Goal: Navigation & Orientation: Understand site structure

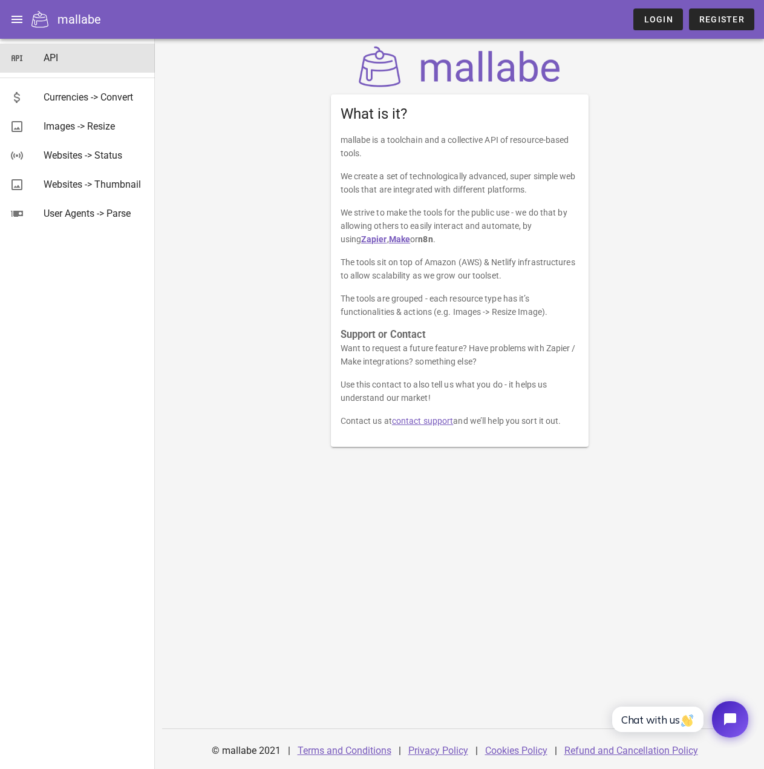
click at [53, 45] on div "API" at bounding box center [95, 58] width 102 height 26
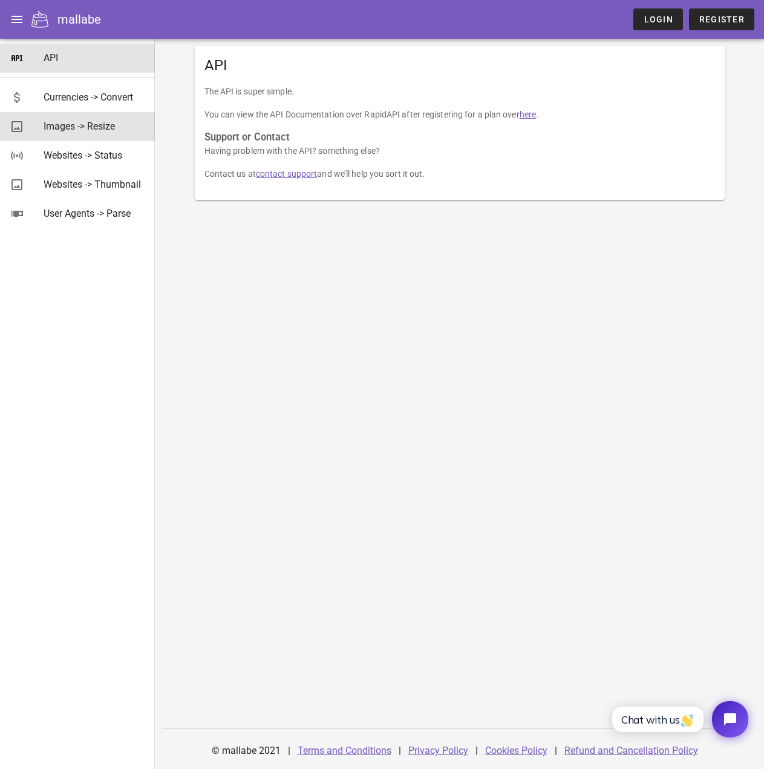
click at [84, 126] on div "Images -> Resize" at bounding box center [95, 125] width 102 height 11
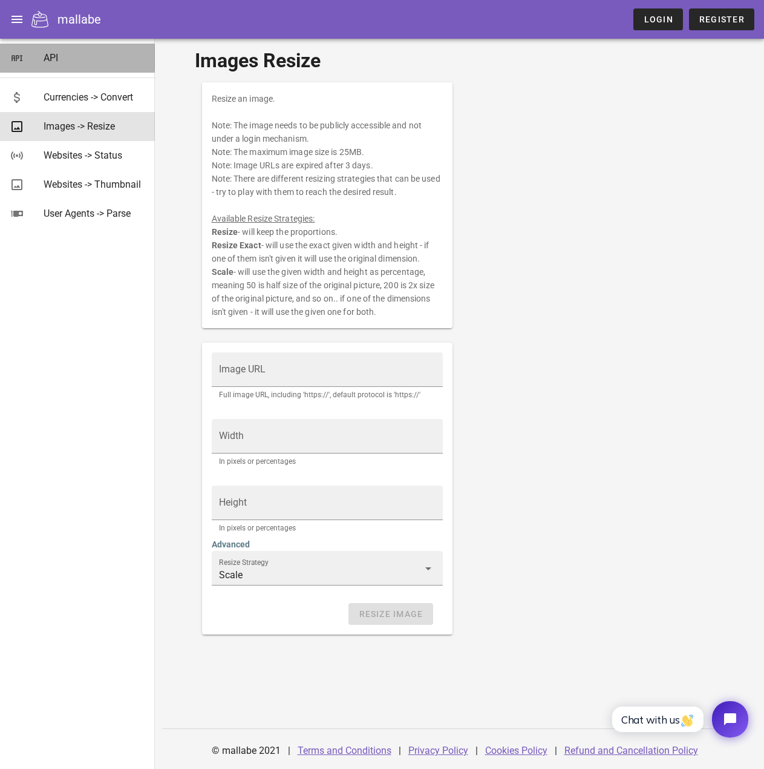
click at [67, 49] on div "API" at bounding box center [95, 58] width 102 height 26
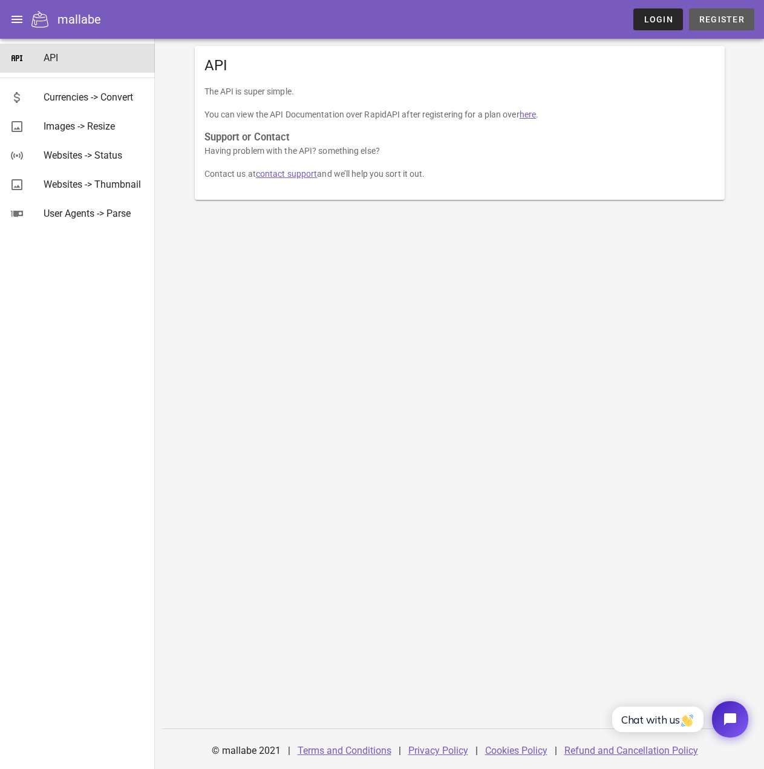
click at [703, 18] on span "Register" at bounding box center [722, 20] width 46 height 10
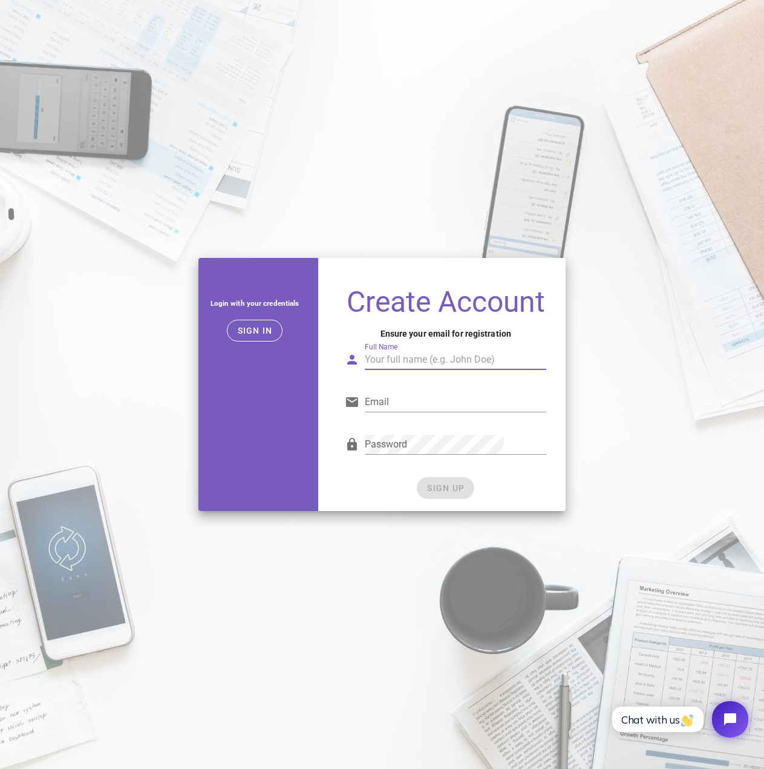
click at [426, 369] on input "Full Name" at bounding box center [456, 359] width 182 height 19
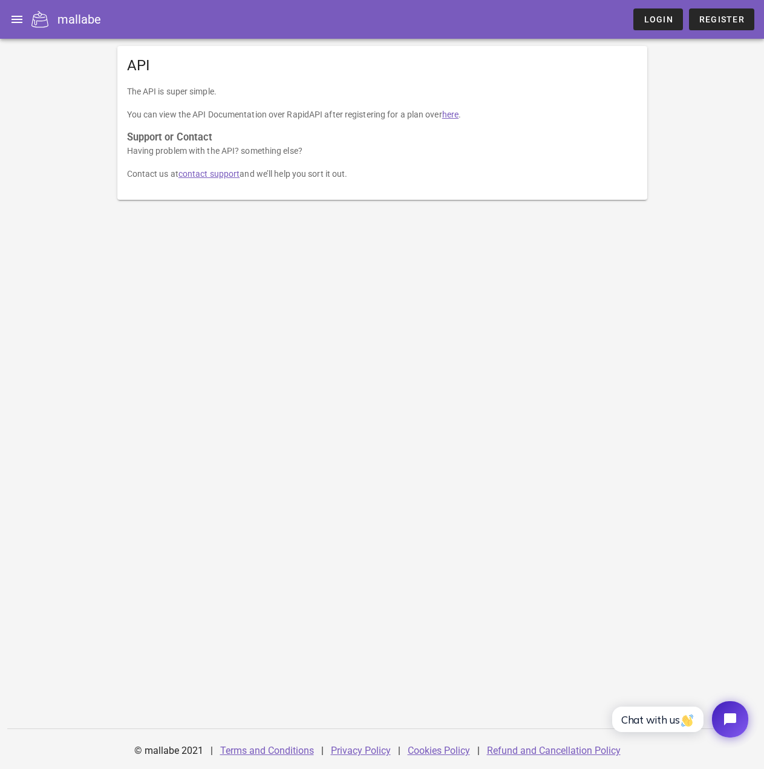
drag, startPoint x: 260, startPoint y: 152, endPoint x: 252, endPoint y: 150, distance: 7.5
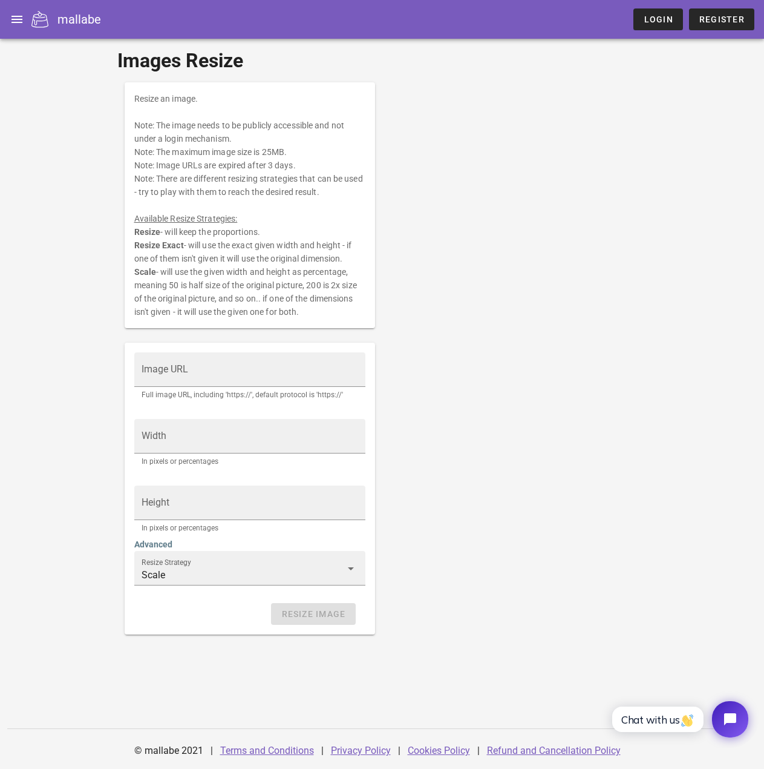
drag, startPoint x: 252, startPoint y: 150, endPoint x: 240, endPoint y: 151, distance: 12.1
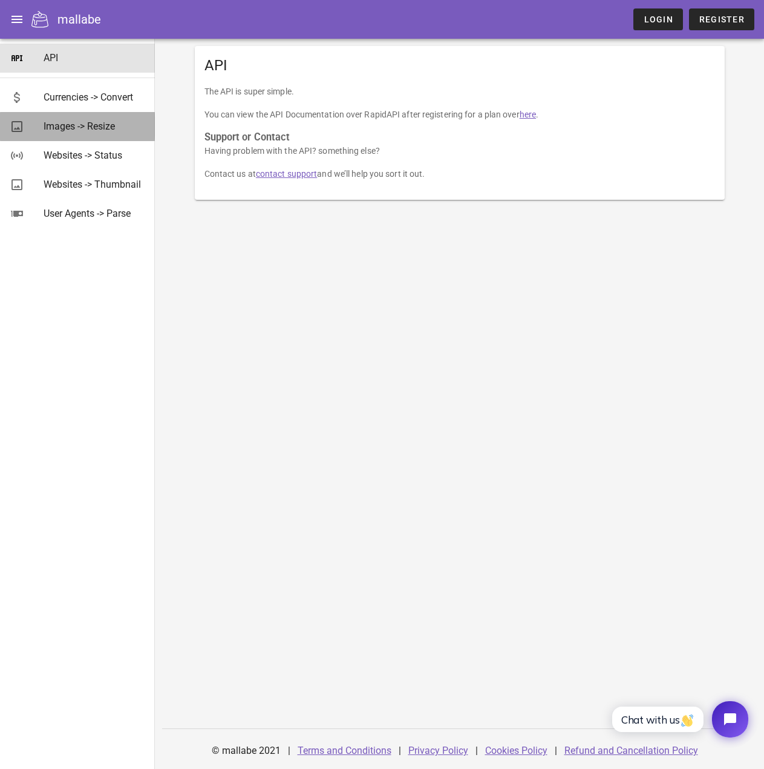
click at [79, 127] on div "Images -> Resize" at bounding box center [95, 125] width 102 height 11
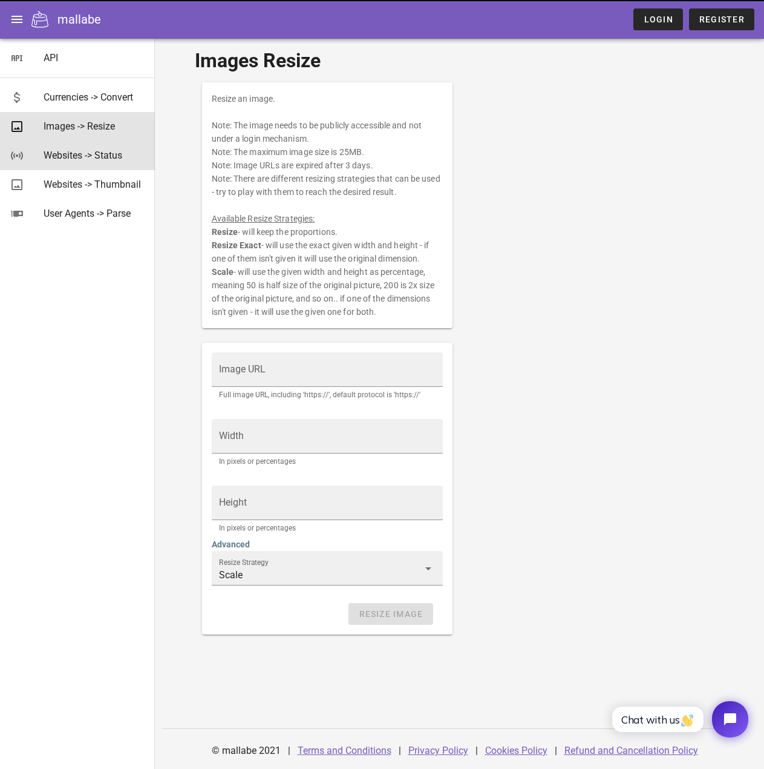
click at [81, 150] on div "Websites -> Status" at bounding box center [95, 154] width 102 height 11
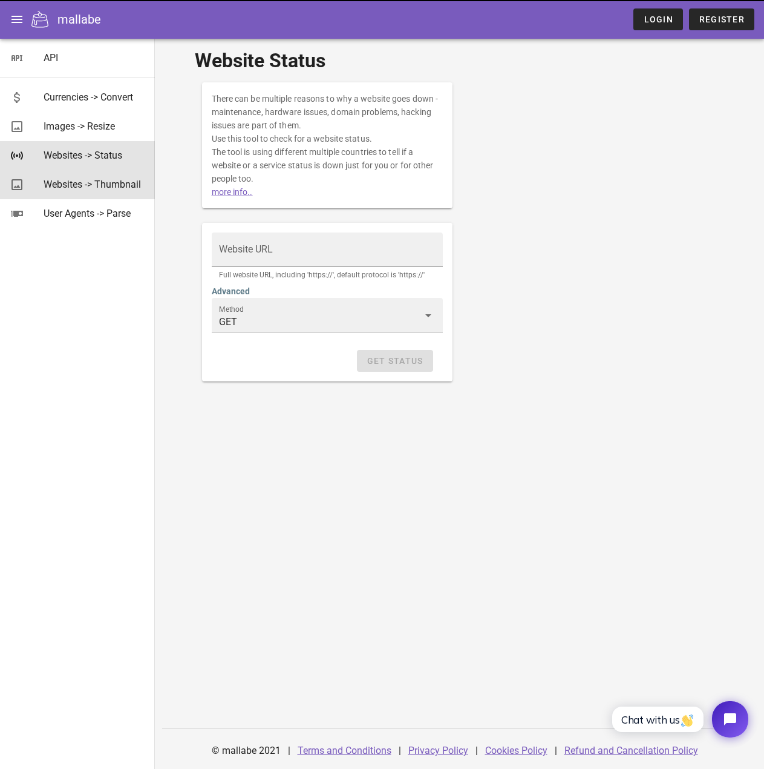
click at [88, 179] on div "Websites -> Thumbnail" at bounding box center [95, 184] width 102 height 11
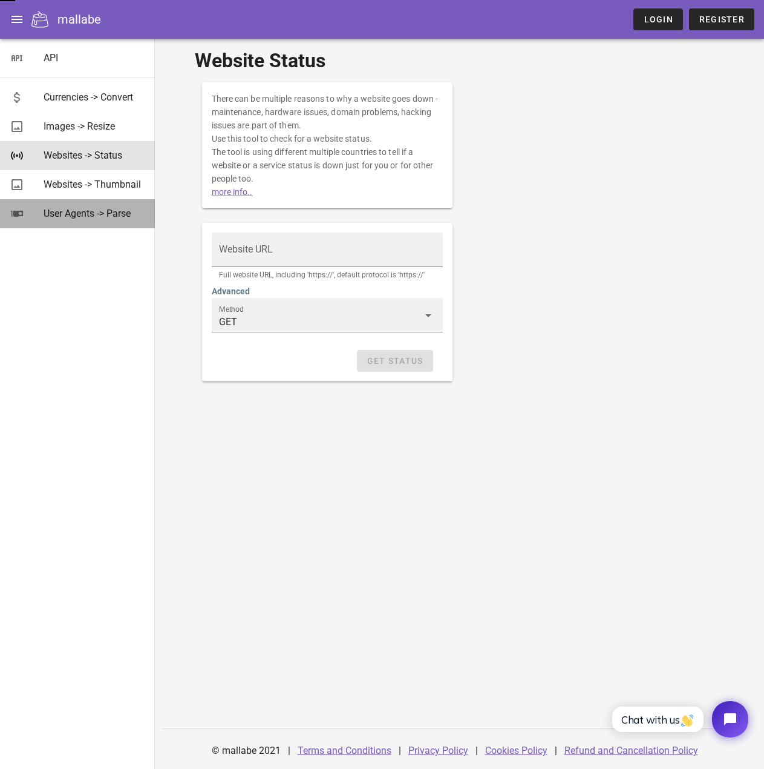
click at [92, 206] on div "User Agents -> Parse" at bounding box center [95, 213] width 102 height 26
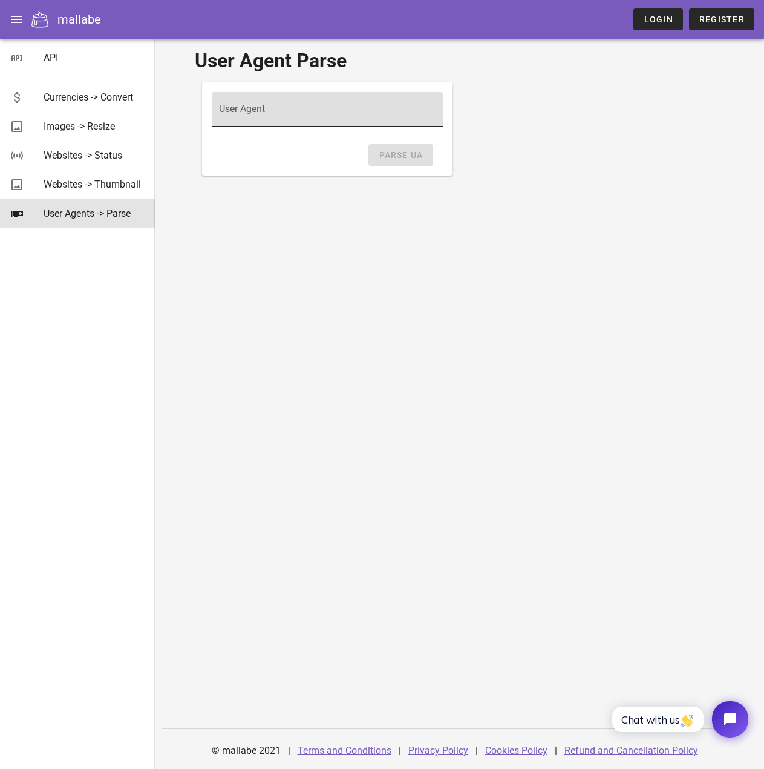
click at [283, 100] on div "User Agent" at bounding box center [327, 109] width 217 height 34
click at [220, 112] on input "User Agent" at bounding box center [327, 114] width 217 height 19
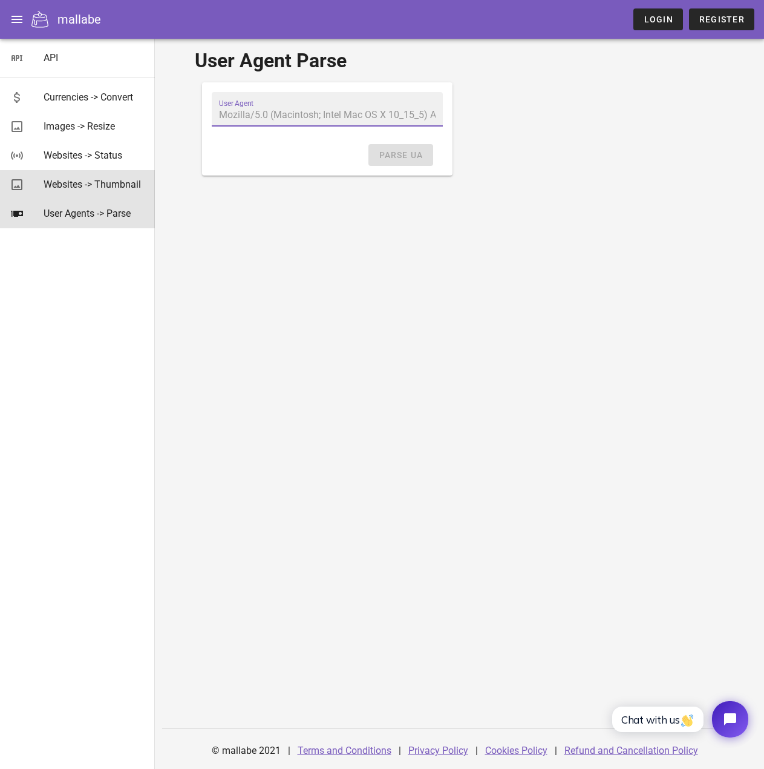
click at [45, 194] on div "Websites -> Thumbnail" at bounding box center [95, 184] width 102 height 26
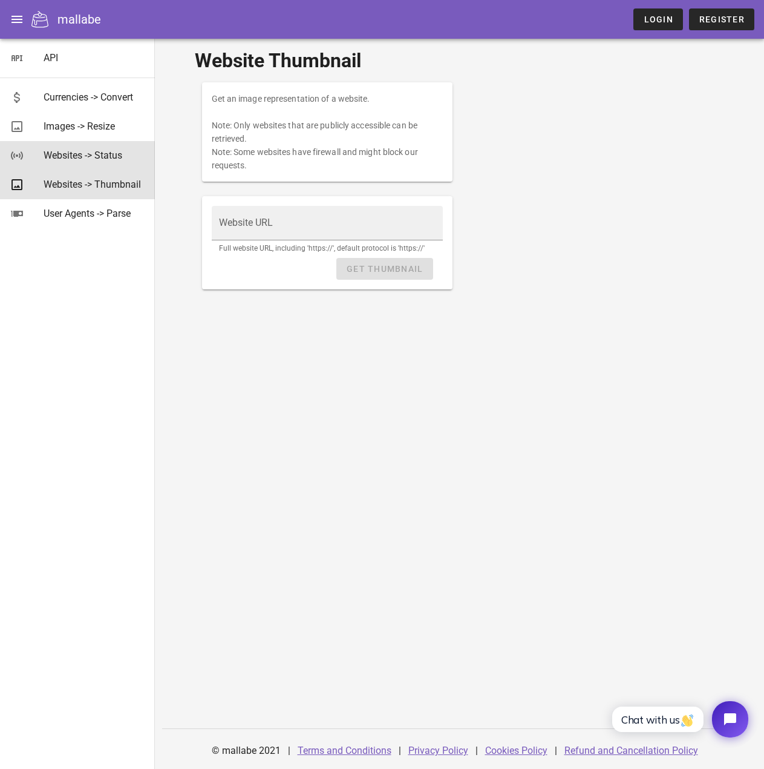
click at [51, 168] on div "Websites -> Status" at bounding box center [95, 155] width 102 height 26
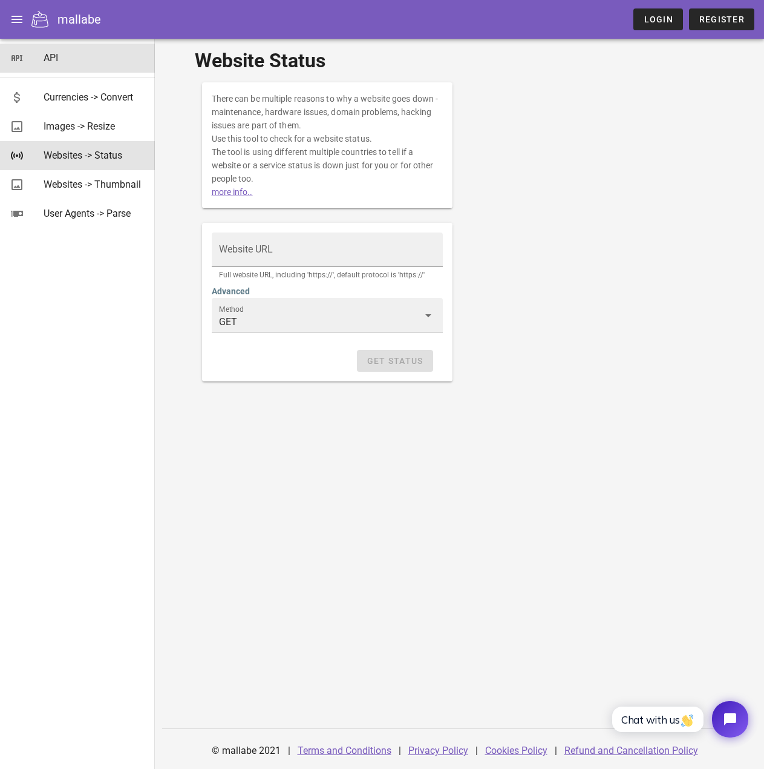
click at [50, 59] on div "API" at bounding box center [95, 57] width 102 height 11
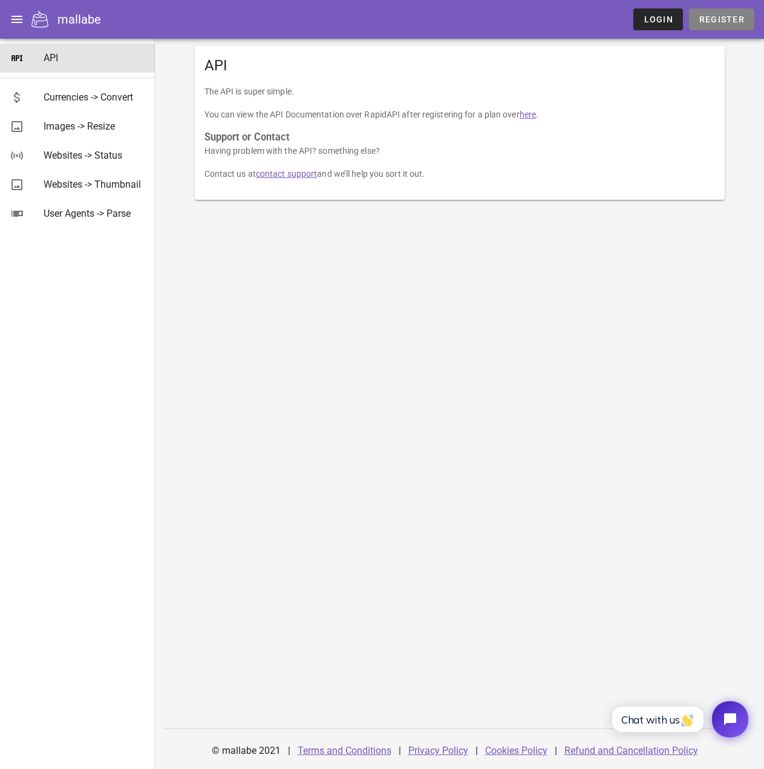
click at [713, 15] on span "Register" at bounding box center [722, 20] width 46 height 10
